Goal: Task Accomplishment & Management: Complete application form

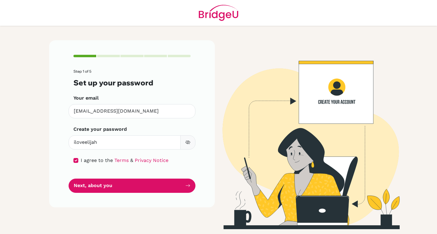
click at [127, 177] on form "Step 1 of 5 Set up your password Your email [EMAIL_ADDRESS][DOMAIN_NAME] Invali…" at bounding box center [131, 131] width 117 height 124
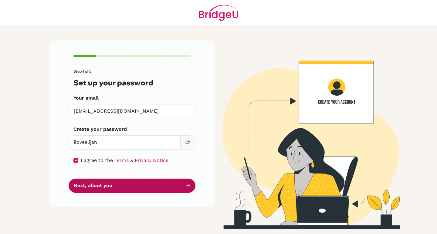
click at [122, 186] on button "Next, about you" at bounding box center [132, 186] width 127 height 14
click at [143, 182] on button "Next, about you" at bounding box center [132, 186] width 127 height 14
click at [156, 183] on button "Next, about you" at bounding box center [132, 186] width 127 height 14
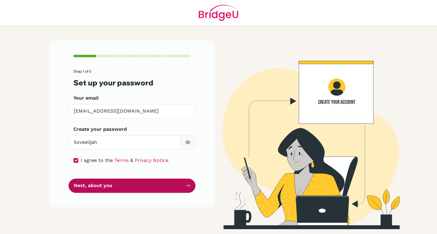
click at [156, 183] on button "Next, about you" at bounding box center [132, 186] width 127 height 14
click at [157, 183] on button "Next, about you" at bounding box center [132, 186] width 127 height 14
click at [158, 184] on button "Next, about you" at bounding box center [132, 186] width 127 height 14
click at [160, 185] on button "Next, about you" at bounding box center [132, 186] width 127 height 14
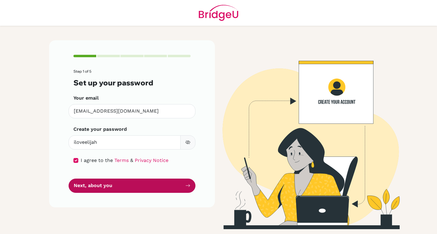
click at [160, 186] on button "Next, about you" at bounding box center [132, 186] width 127 height 14
click at [162, 183] on button "Next, about you" at bounding box center [132, 186] width 127 height 14
click at [161, 183] on button "Next, about you" at bounding box center [132, 186] width 127 height 14
click at [159, 182] on button "Next, about you" at bounding box center [132, 186] width 127 height 14
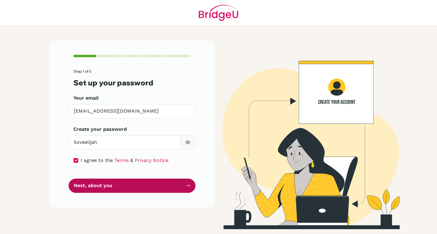
click at [158, 182] on button "Next, about you" at bounding box center [132, 186] width 127 height 14
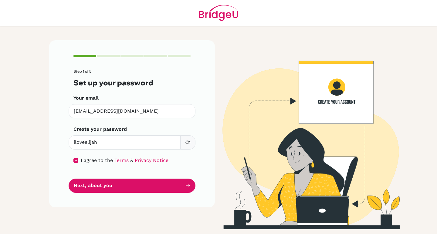
click at [191, 141] on button "button" at bounding box center [187, 143] width 15 height 14
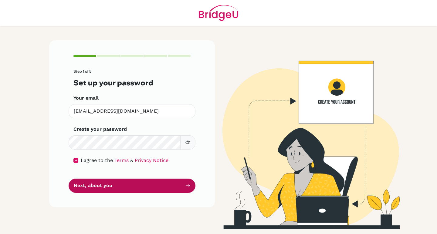
click at [169, 184] on button "Next, about you" at bounding box center [132, 186] width 127 height 14
click at [147, 181] on button "Next, about you" at bounding box center [132, 186] width 127 height 14
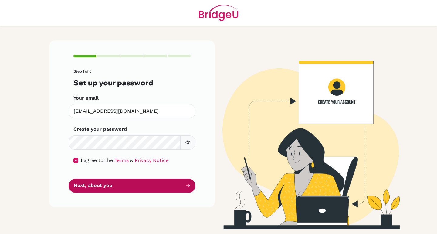
click at [147, 181] on button "Next, about you" at bounding box center [132, 186] width 127 height 14
click at [160, 189] on button "Next, about you" at bounding box center [132, 186] width 127 height 14
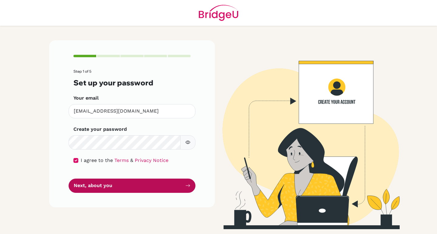
click at [160, 189] on button "Next, about you" at bounding box center [132, 186] width 127 height 14
click at [177, 185] on button "Next, about you" at bounding box center [132, 186] width 127 height 14
click at [149, 181] on button "Next, about you" at bounding box center [132, 186] width 127 height 14
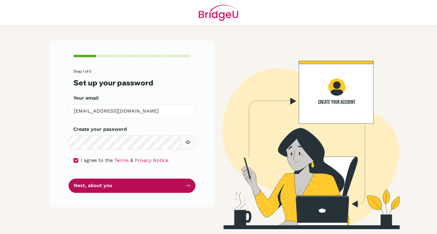
click at [149, 181] on button "Next, about you" at bounding box center [132, 186] width 127 height 14
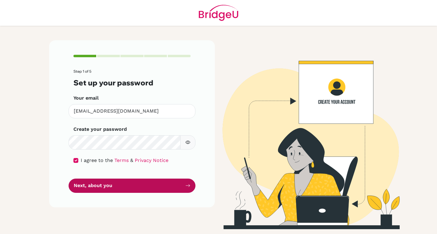
click at [149, 181] on button "Next, about you" at bounding box center [132, 186] width 127 height 14
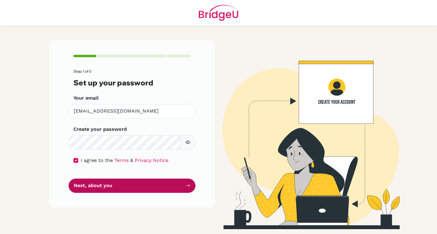
click at [149, 181] on button "Next, about you" at bounding box center [132, 186] width 127 height 14
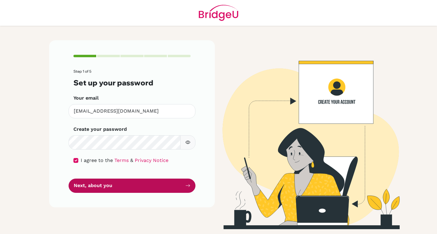
click at [149, 181] on button "Next, about you" at bounding box center [132, 186] width 127 height 14
click at [149, 180] on button "Next, about you" at bounding box center [132, 186] width 127 height 14
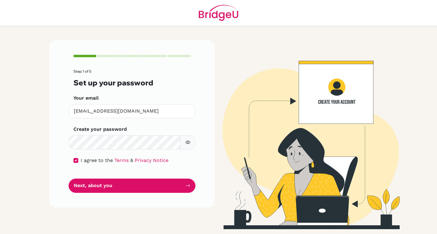
drag, startPoint x: 149, startPoint y: 180, endPoint x: 143, endPoint y: 177, distance: 7.1
click at [143, 177] on form "Step 1 of 5 Set up your password Your email [EMAIL_ADDRESS][DOMAIN_NAME] Invali…" at bounding box center [131, 130] width 117 height 123
click at [145, 194] on div "Step 1 of 5 Set up your password Your email [EMAIL_ADDRESS][DOMAIN_NAME] Invali…" at bounding box center [132, 123] width 166 height 167
click at [145, 195] on div "Step 1 of 5 Set up your password Your email [EMAIL_ADDRESS][DOMAIN_NAME] Invali…" at bounding box center [132, 123] width 166 height 167
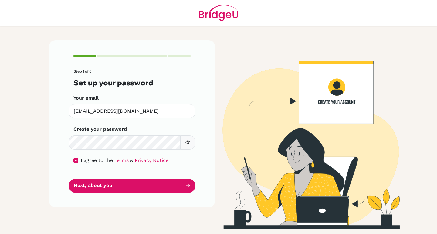
click at [142, 177] on form "Step 1 of 5 Set up your password Your email [EMAIL_ADDRESS][DOMAIN_NAME] Invali…" at bounding box center [131, 130] width 117 height 123
drag, startPoint x: 137, startPoint y: 202, endPoint x: 136, endPoint y: 196, distance: 6.4
click at [136, 202] on div "Step 1 of 5 Set up your password Your email [EMAIL_ADDRESS][DOMAIN_NAME] Invali…" at bounding box center [132, 123] width 166 height 167
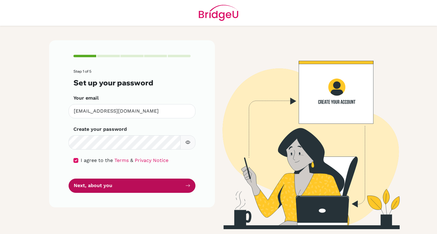
click at [131, 180] on button "Next, about you" at bounding box center [132, 186] width 127 height 14
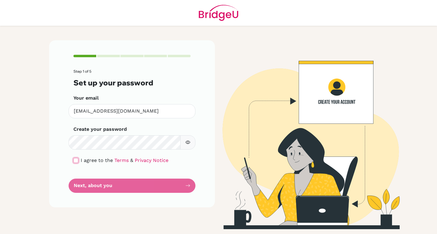
click at [74, 160] on input "checkbox" at bounding box center [75, 160] width 5 height 5
checkbox input "true"
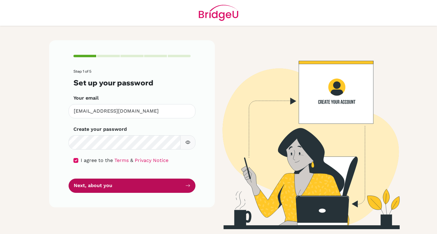
click at [80, 190] on button "Next, about you" at bounding box center [132, 186] width 127 height 14
click at [90, 180] on button "Next, about you" at bounding box center [132, 186] width 127 height 14
click at [91, 182] on button "Next, about you" at bounding box center [132, 186] width 127 height 14
